Goal: Find specific page/section: Find specific page/section

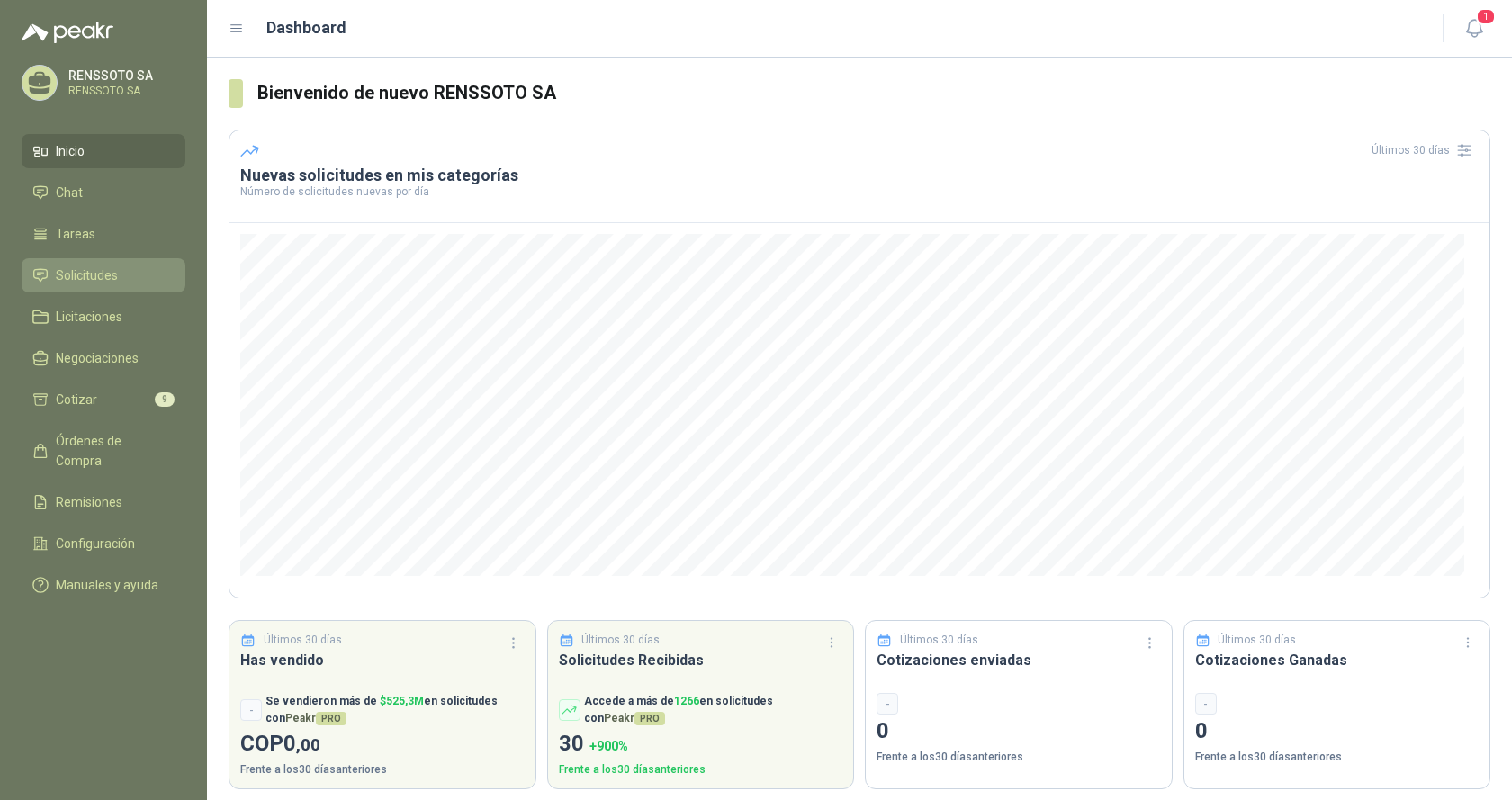
click at [77, 277] on span "Solicitudes" at bounding box center [87, 275] width 62 height 20
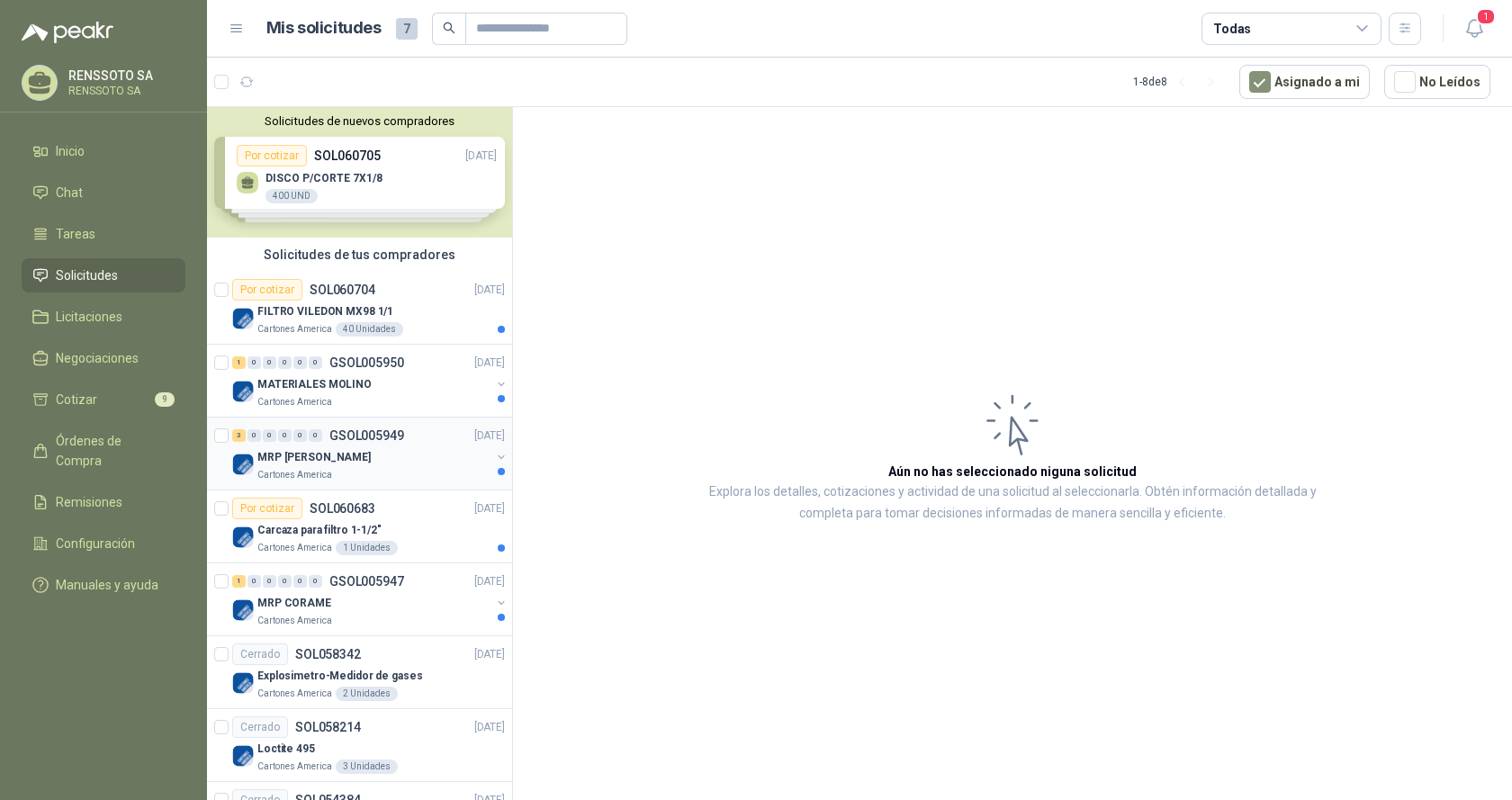
scroll to position [74, 0]
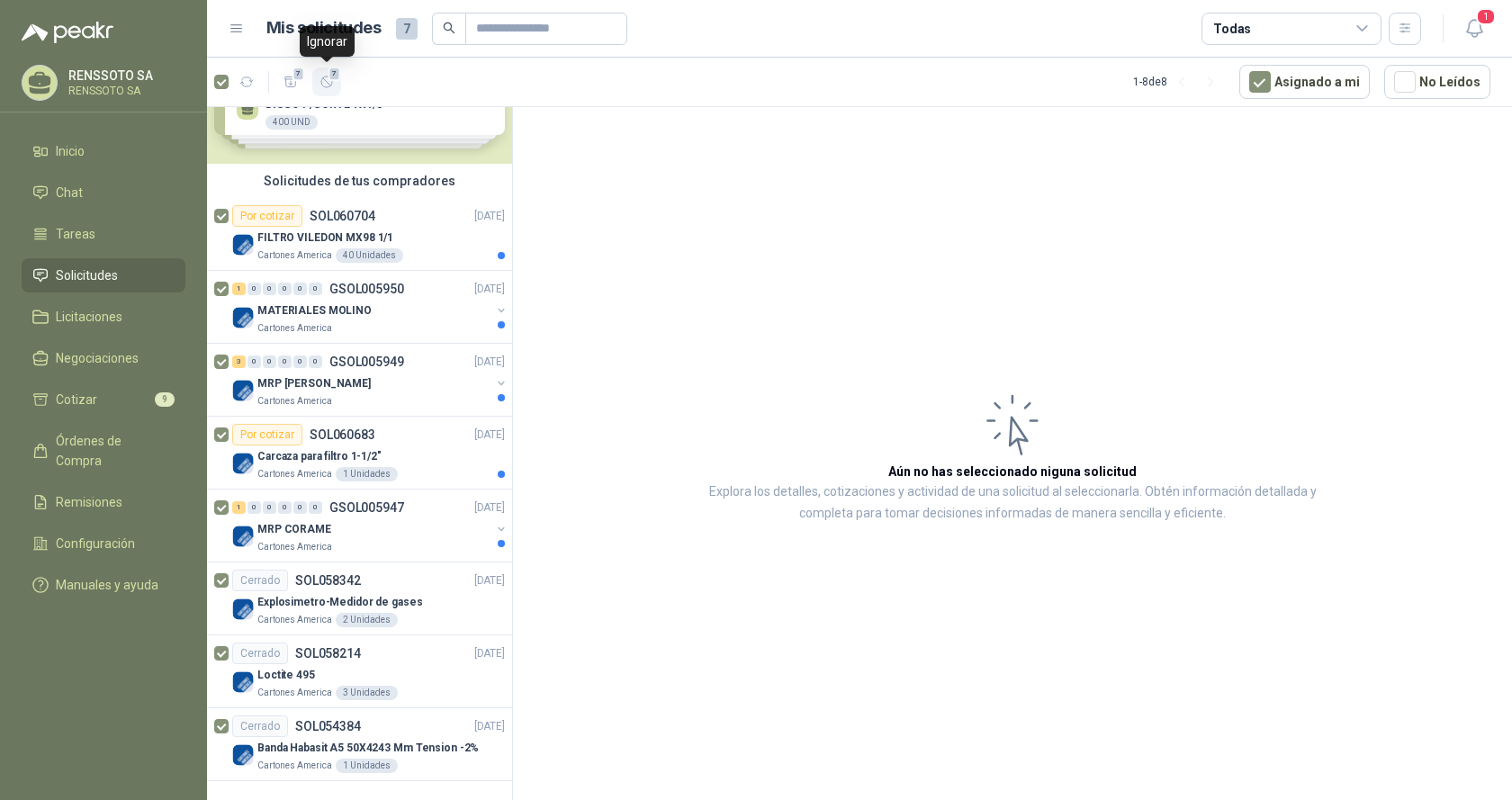
click at [329, 85] on icon "button" at bounding box center [327, 82] width 15 height 15
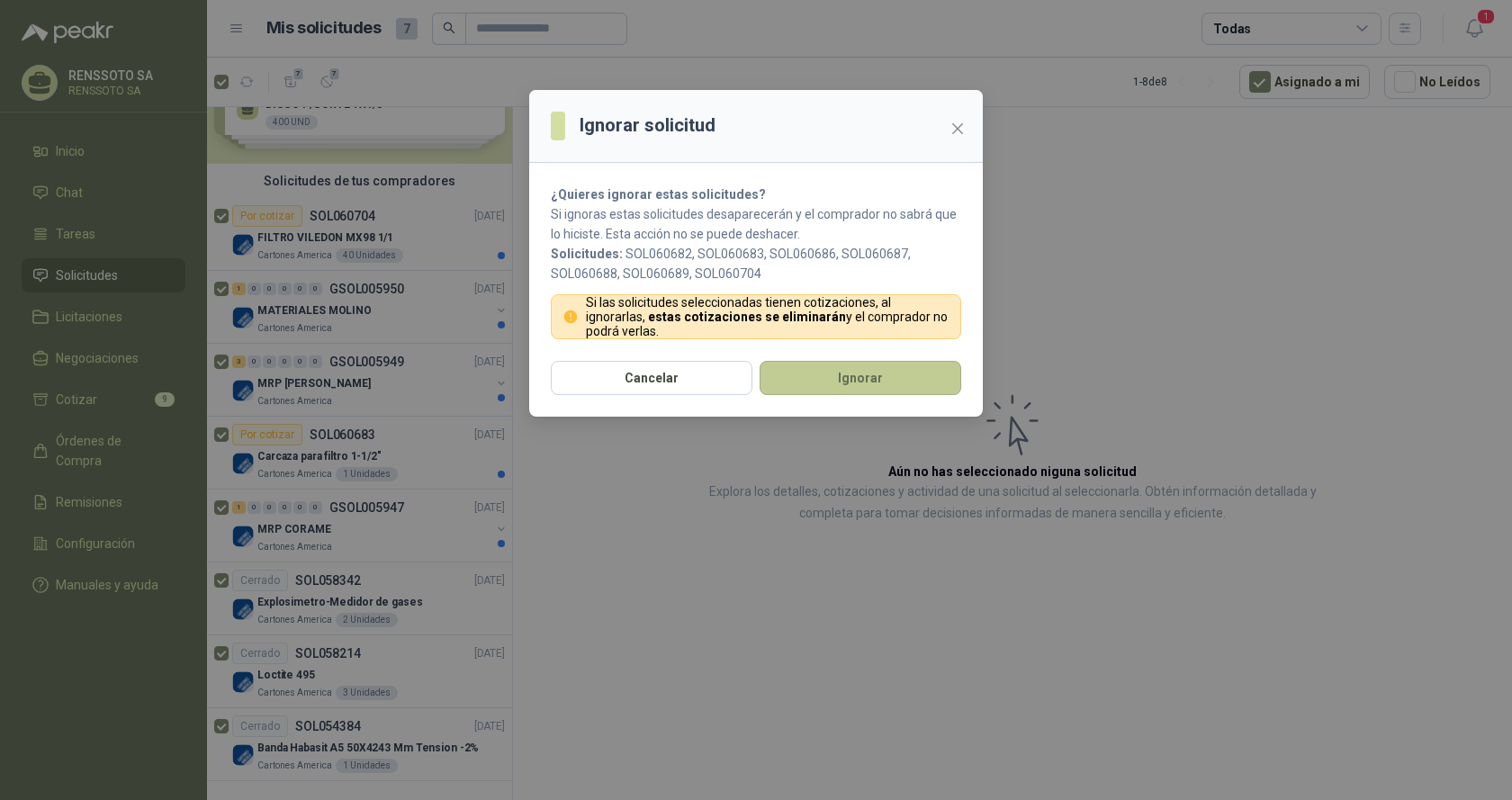
click at [884, 373] on button "Ignorar" at bounding box center [860, 377] width 201 height 34
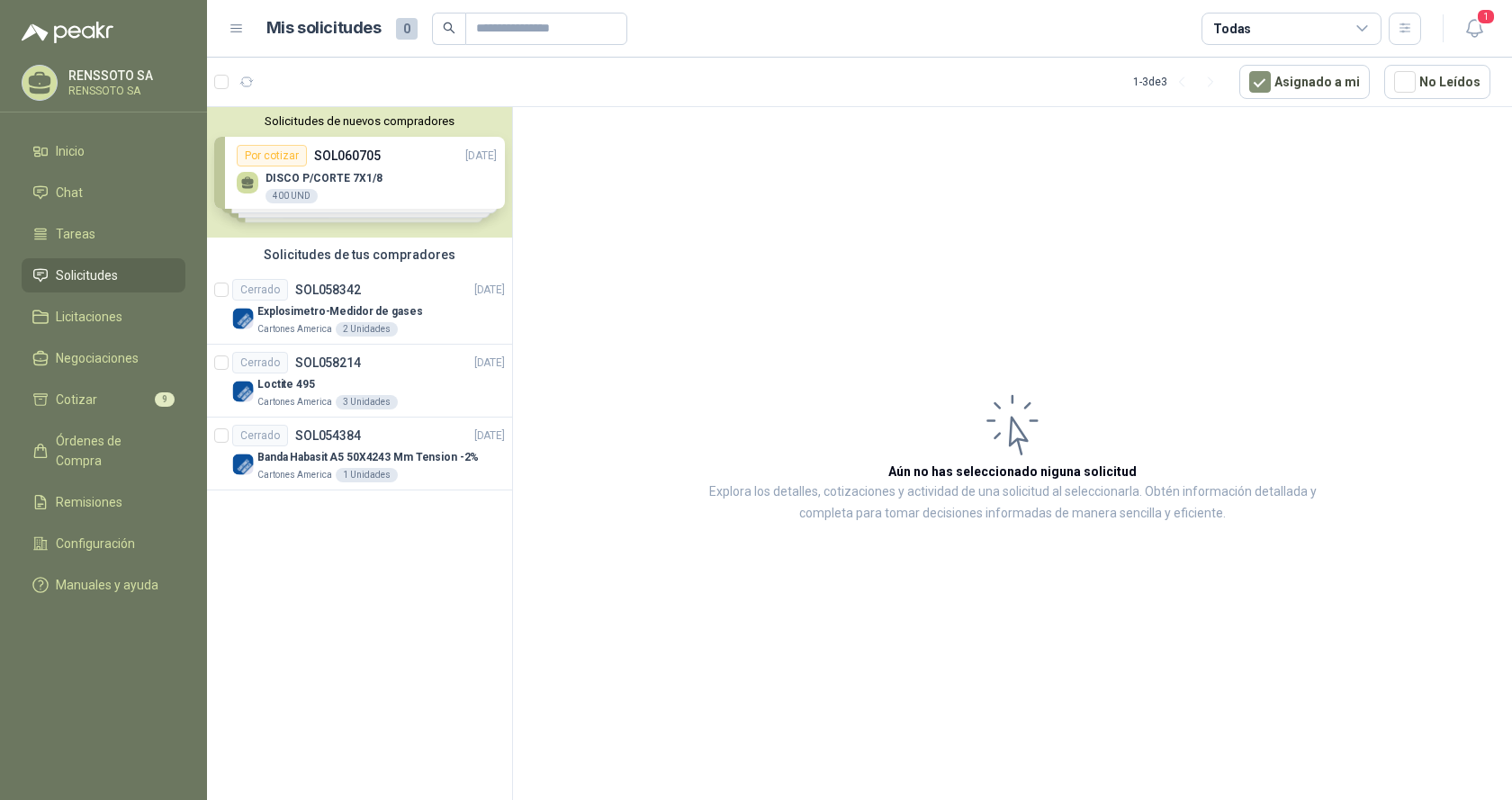
scroll to position [0, 0]
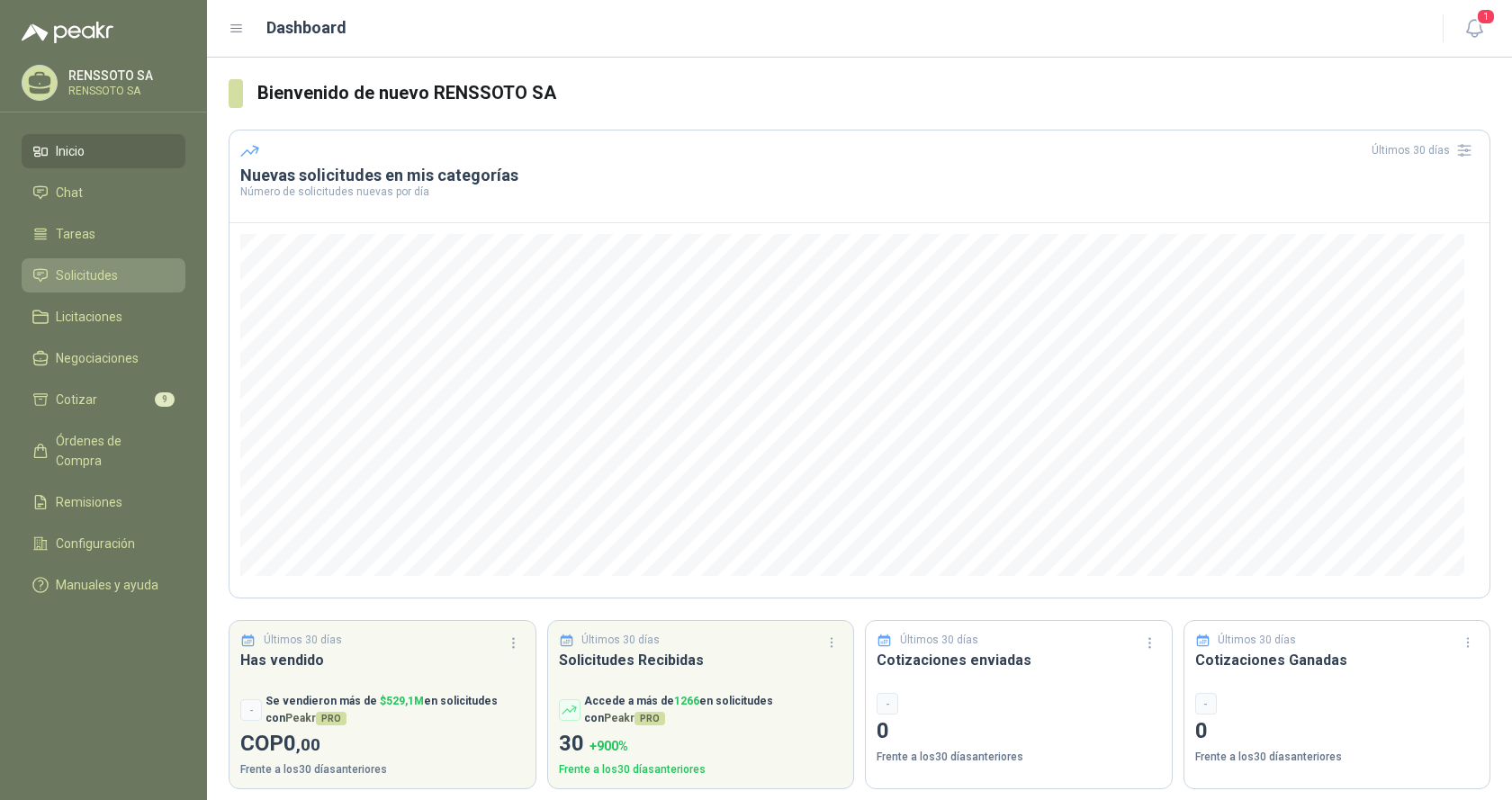
click at [68, 270] on span "Solicitudes" at bounding box center [87, 275] width 62 height 20
